Goal: Task Accomplishment & Management: Manage account settings

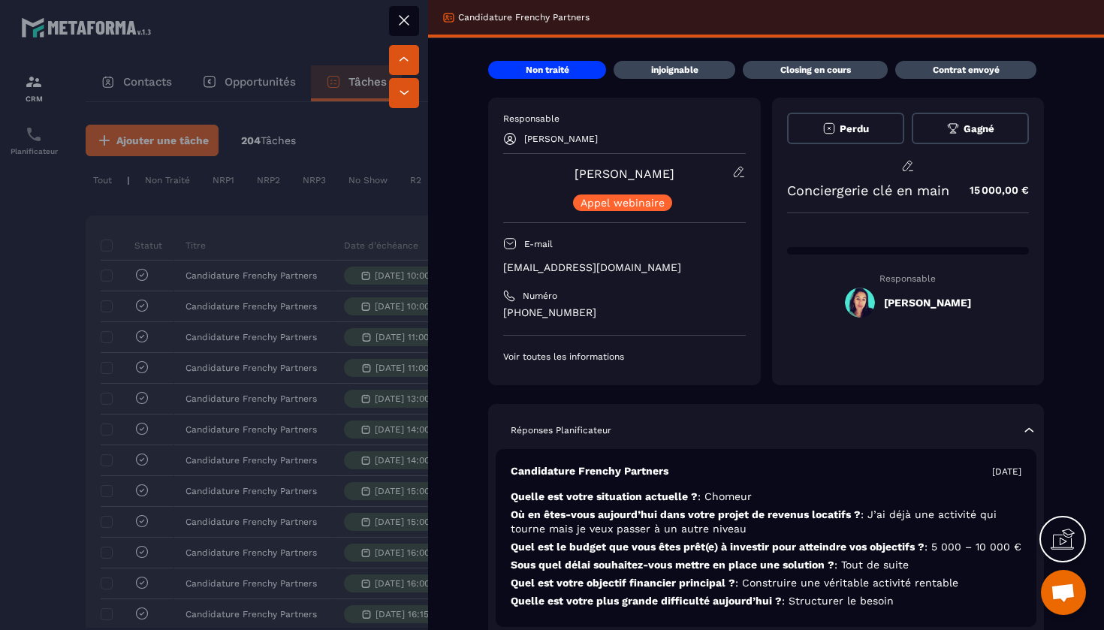
scroll to position [0, 642]
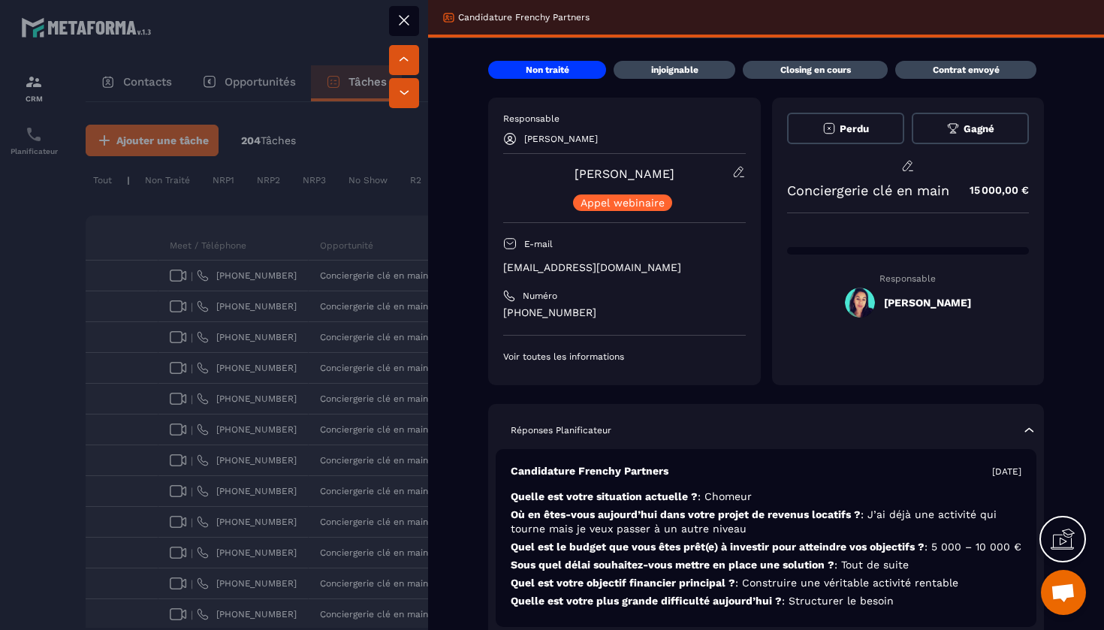
click at [407, 25] on icon at bounding box center [404, 20] width 18 height 18
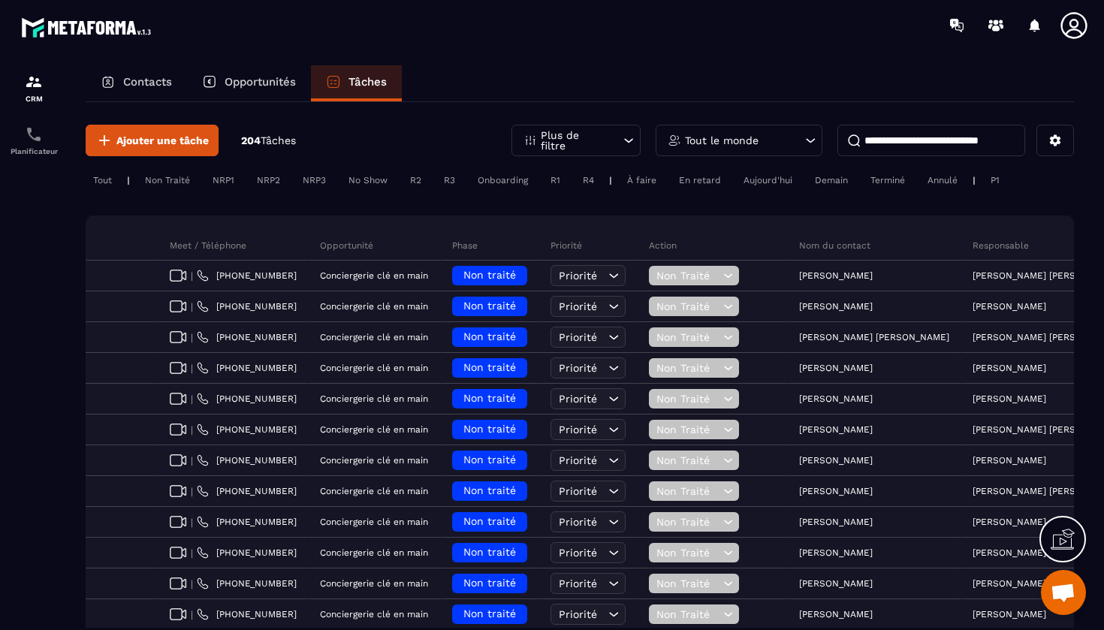
click at [914, 144] on input at bounding box center [932, 141] width 188 height 32
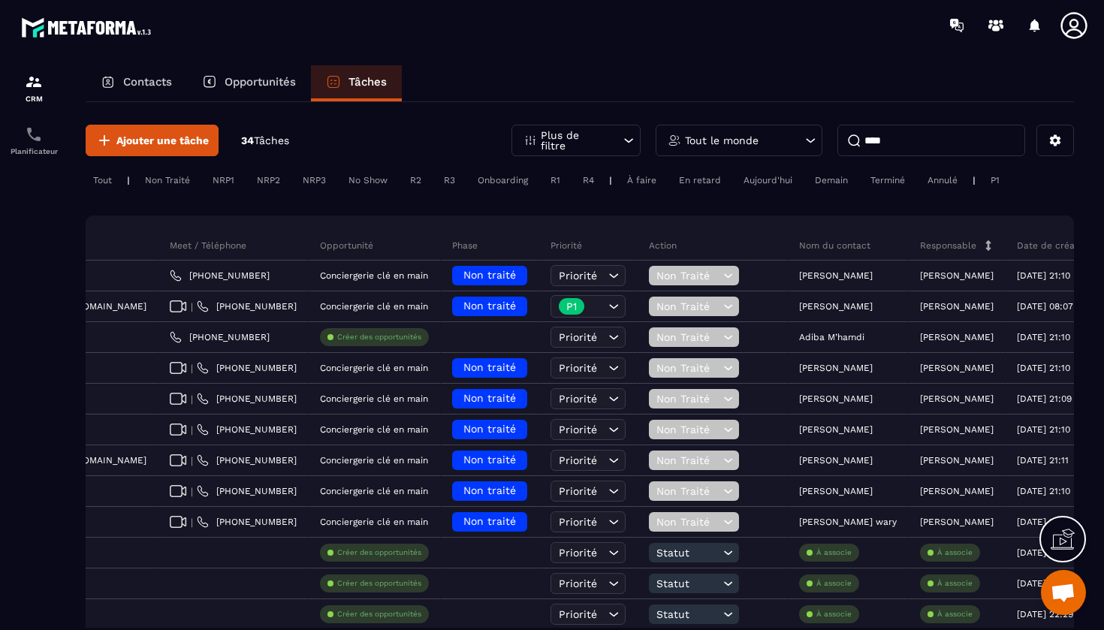
scroll to position [0, 545]
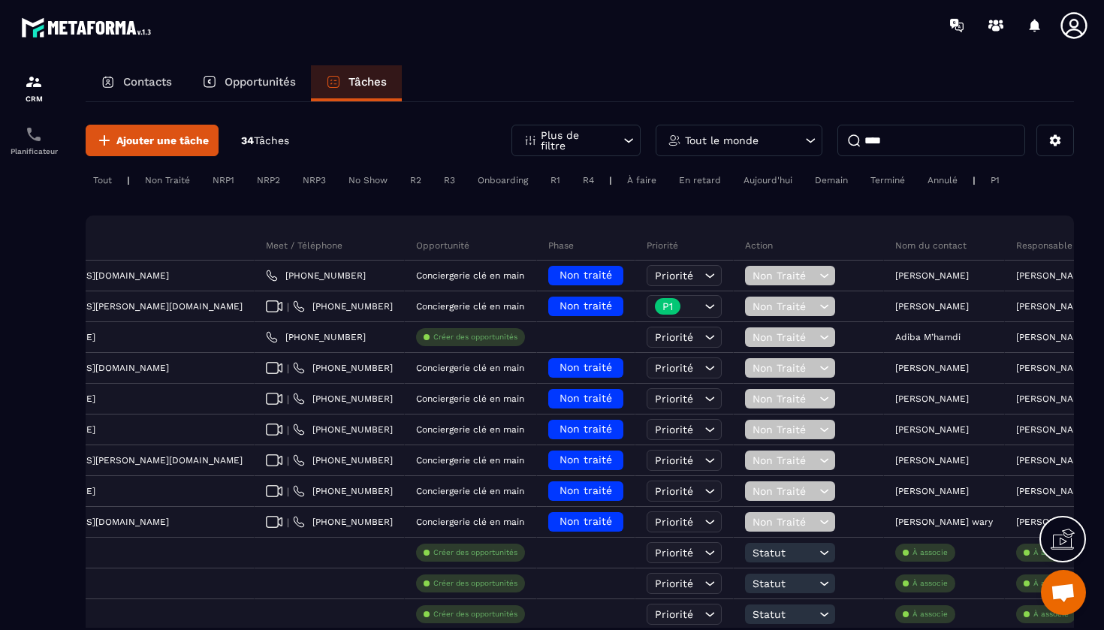
type input "****"
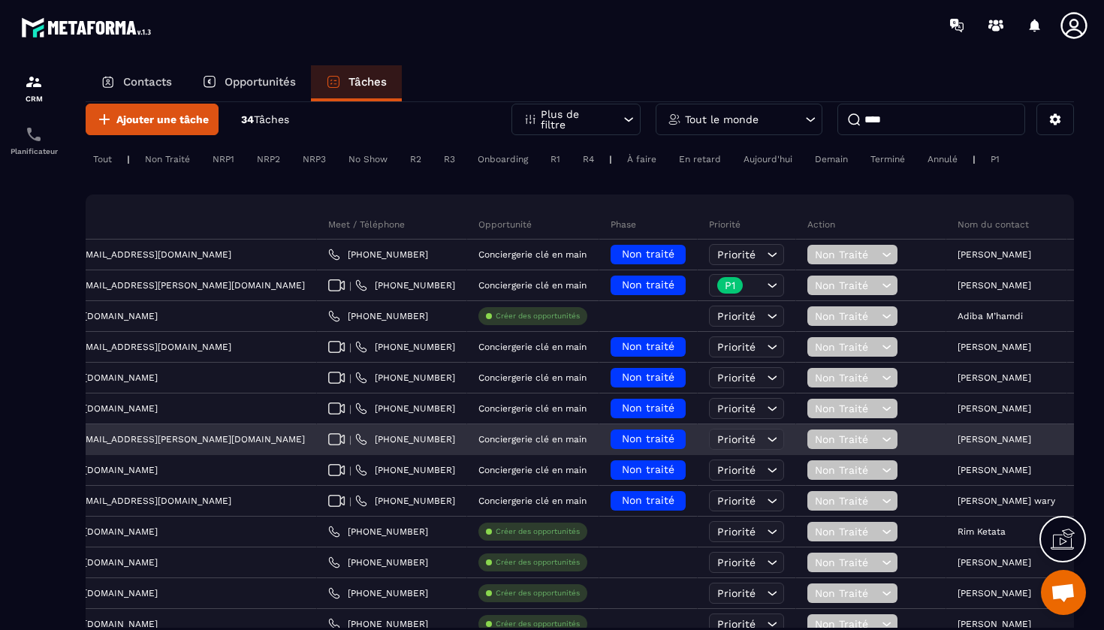
scroll to position [0, 484]
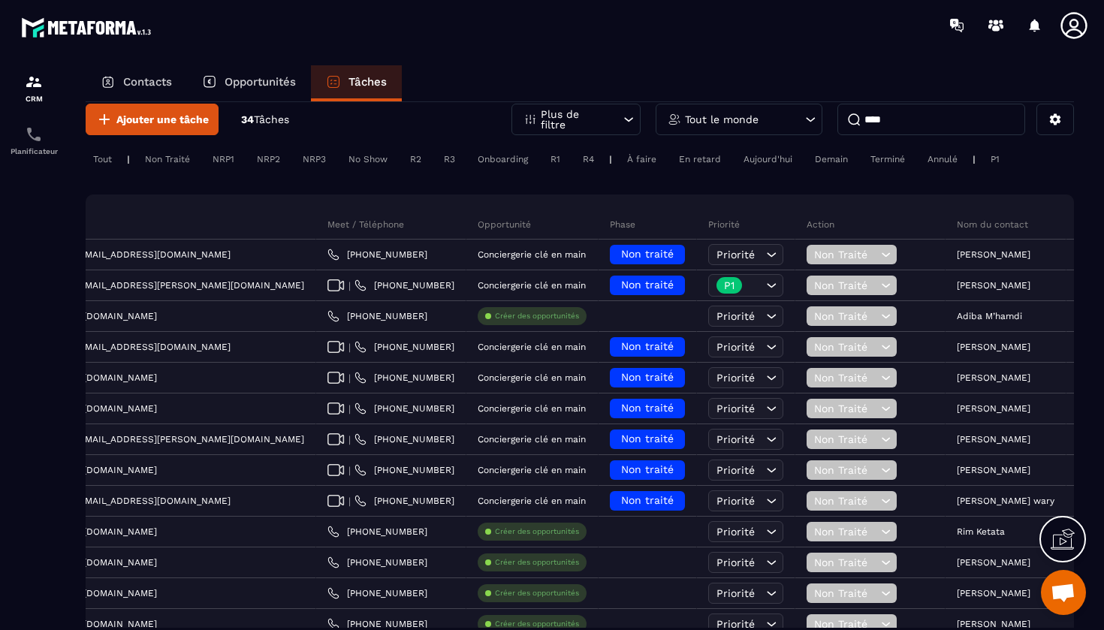
click at [989, 129] on input "****" at bounding box center [932, 120] width 188 height 32
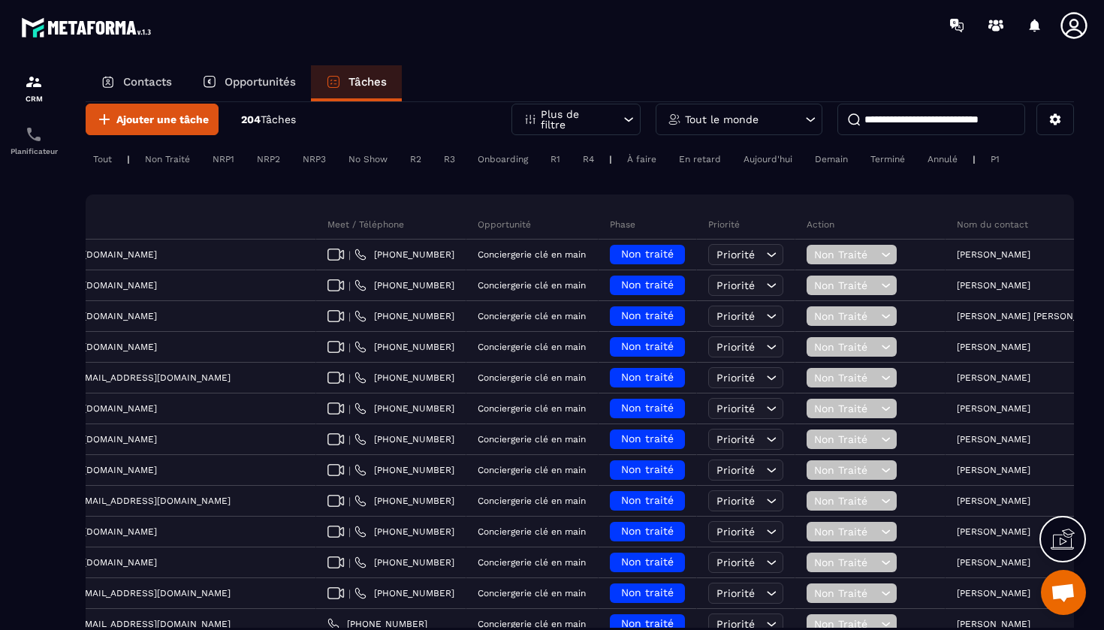
click at [765, 118] on div "Tout le monde" at bounding box center [739, 120] width 167 height 32
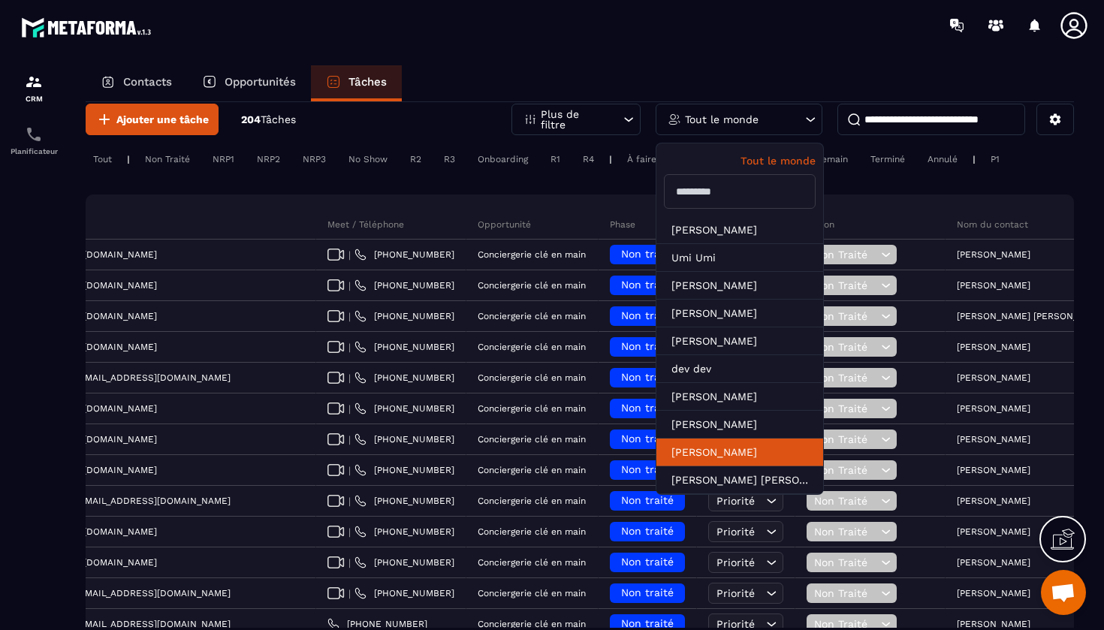
click at [736, 457] on li "[PERSON_NAME]" at bounding box center [740, 453] width 167 height 28
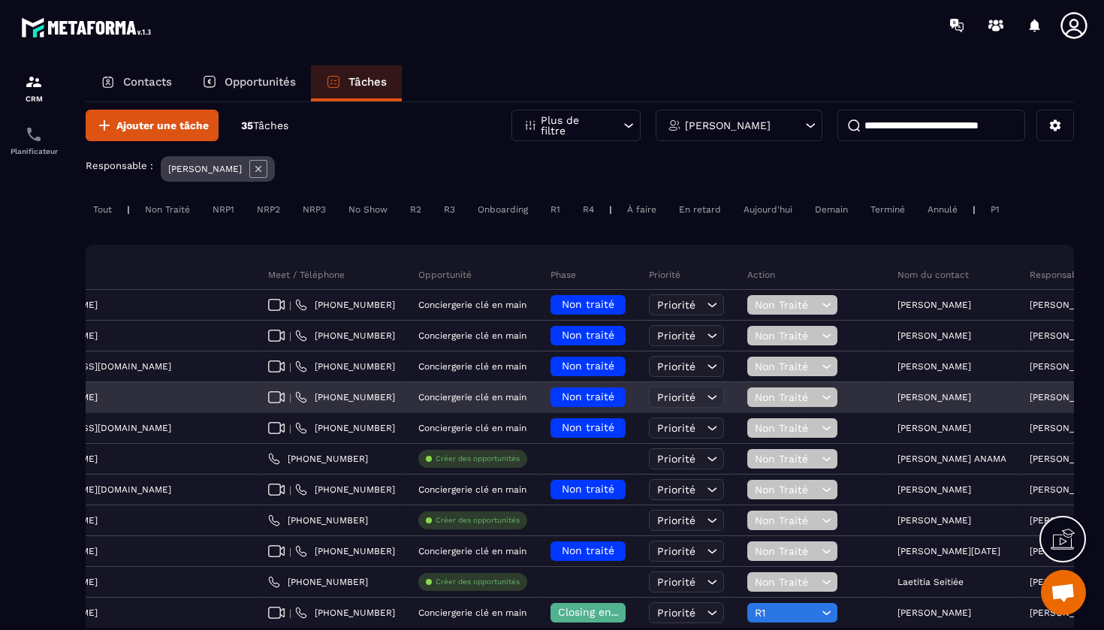
scroll to position [0, 545]
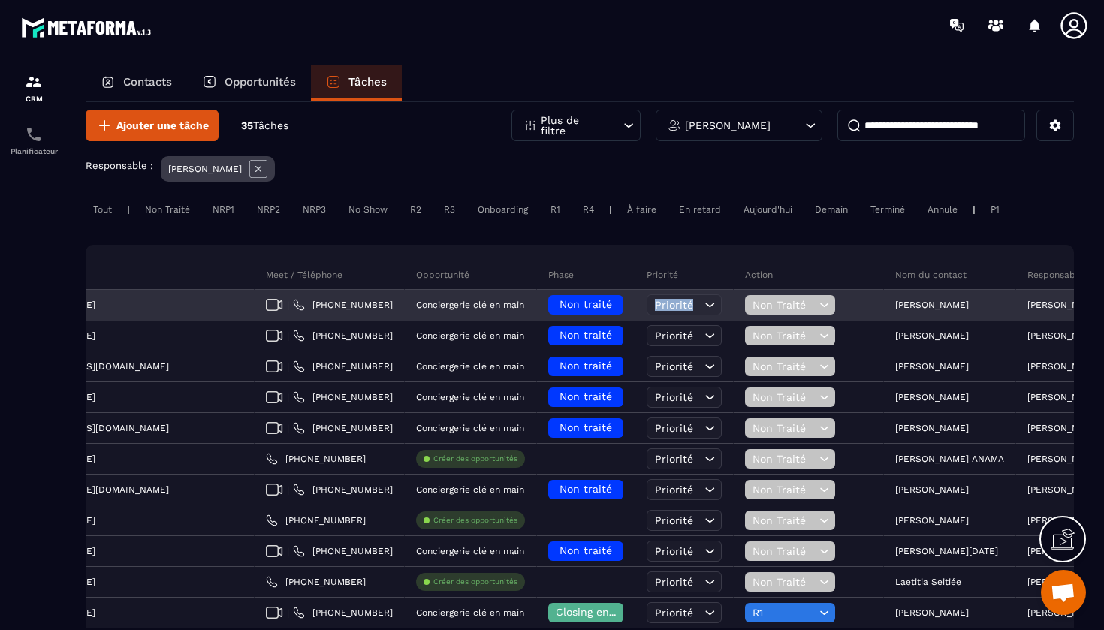
drag, startPoint x: 447, startPoint y: 307, endPoint x: 539, endPoint y: 299, distance: 92.8
click at [539, 300] on tr "Candidature Frenchy Partners [DATE] 09:00 [EMAIL_ADDRESS][DOMAIN_NAME] | [PHONE…" at bounding box center [419, 305] width 1729 height 31
click at [702, 300] on icon at bounding box center [709, 304] width 15 height 15
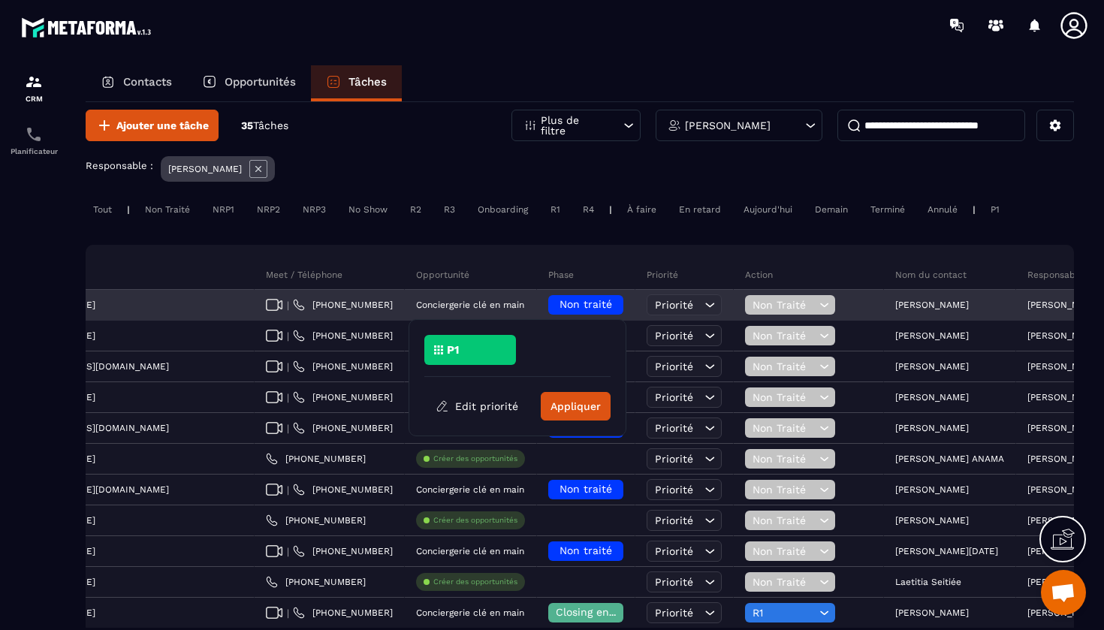
click at [556, 304] on h6 "Non traité" at bounding box center [586, 305] width 60 height 12
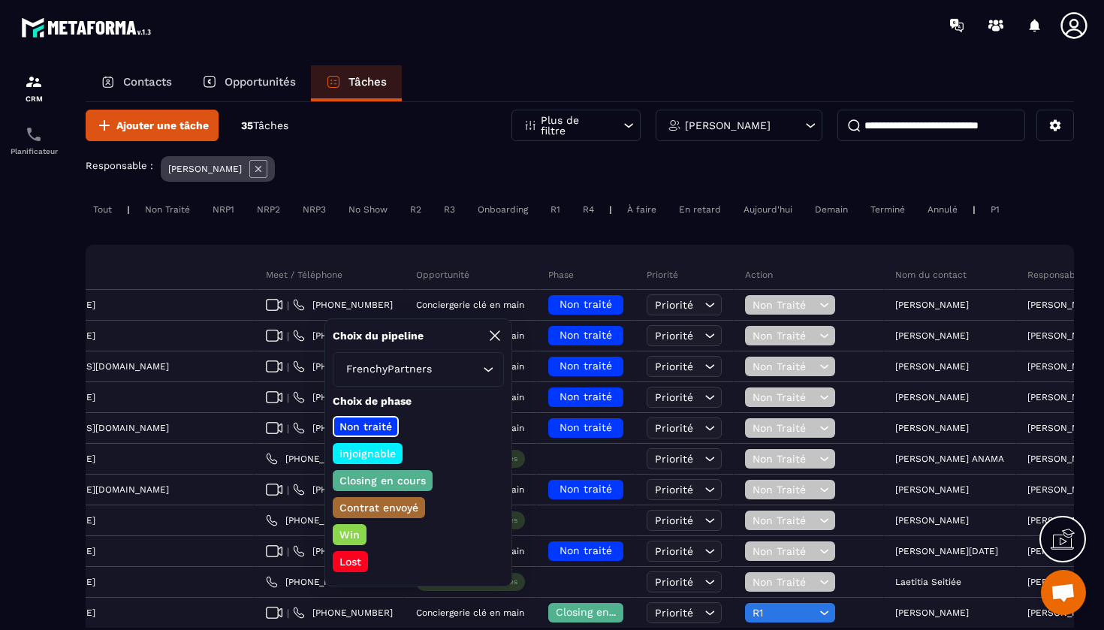
click at [367, 483] on p "Closing en cours" at bounding box center [382, 480] width 91 height 15
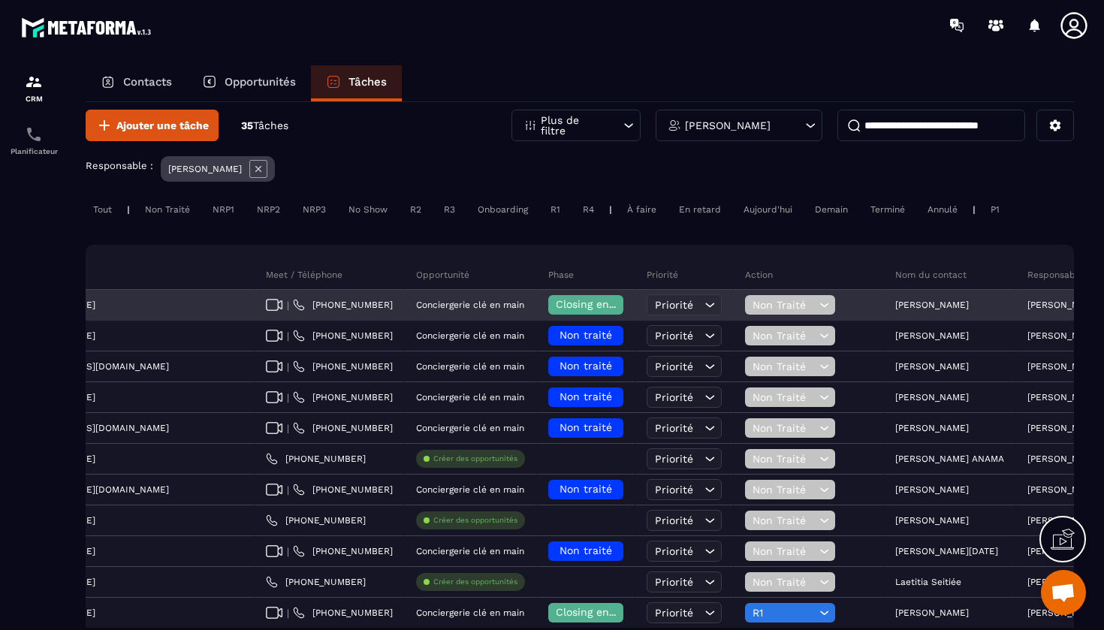
click at [753, 309] on span "Non Traité" at bounding box center [784, 305] width 63 height 12
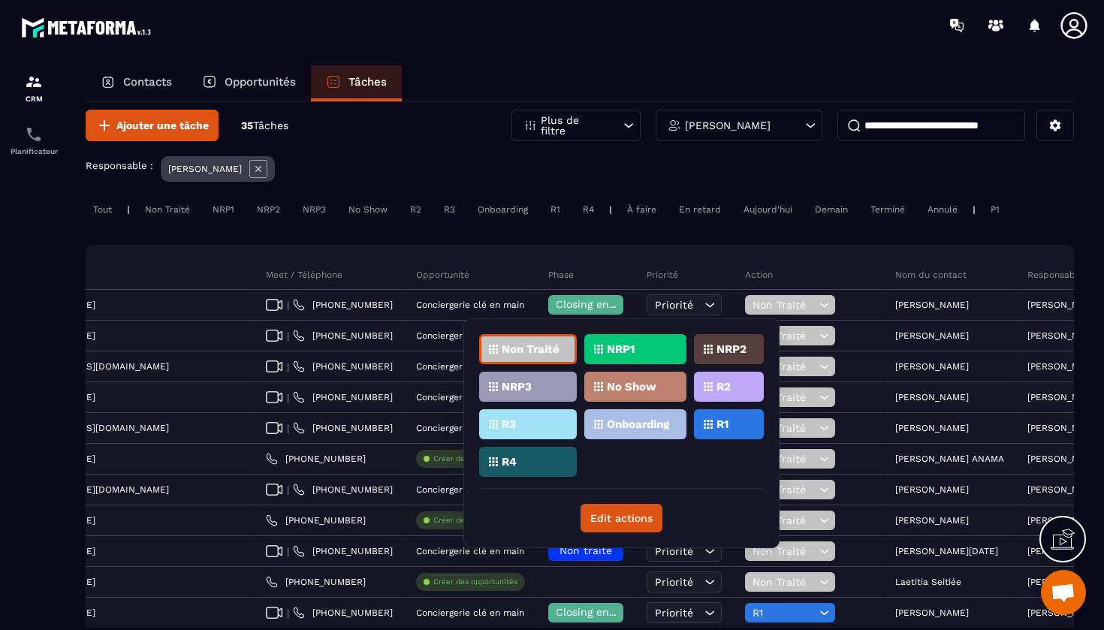
click at [750, 425] on div "R1" at bounding box center [729, 424] width 70 height 30
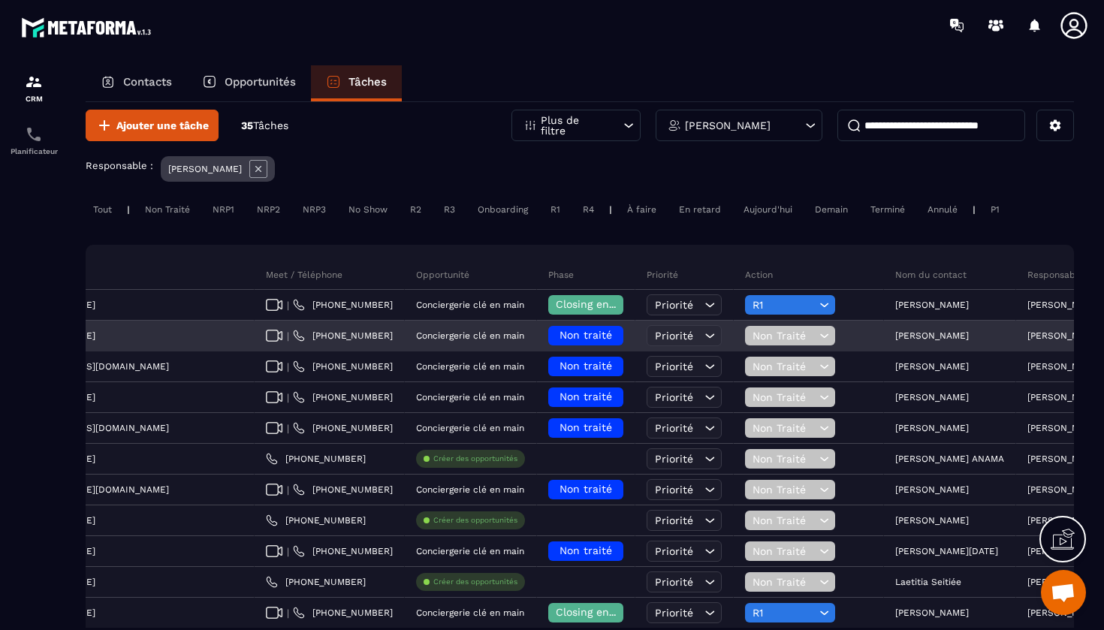
click at [895, 335] on p "[PERSON_NAME]" at bounding box center [932, 336] width 74 height 11
